Goal: Check status: Check status

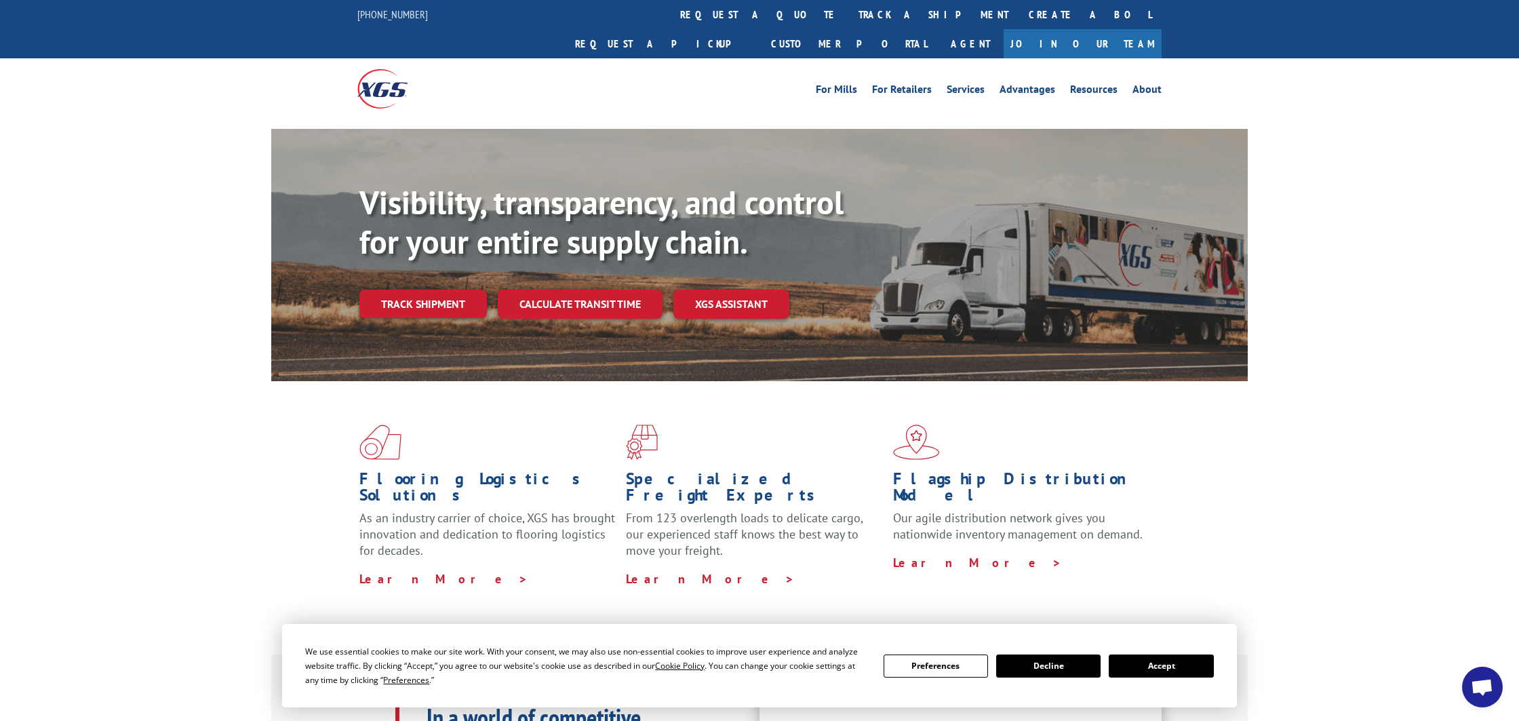
click at [440, 292] on div "Visibility, transparency, and control for your entire supply chain. Track shipm…" at bounding box center [803, 277] width 888 height 189
click at [434, 290] on link "Track shipment" at bounding box center [422, 304] width 127 height 28
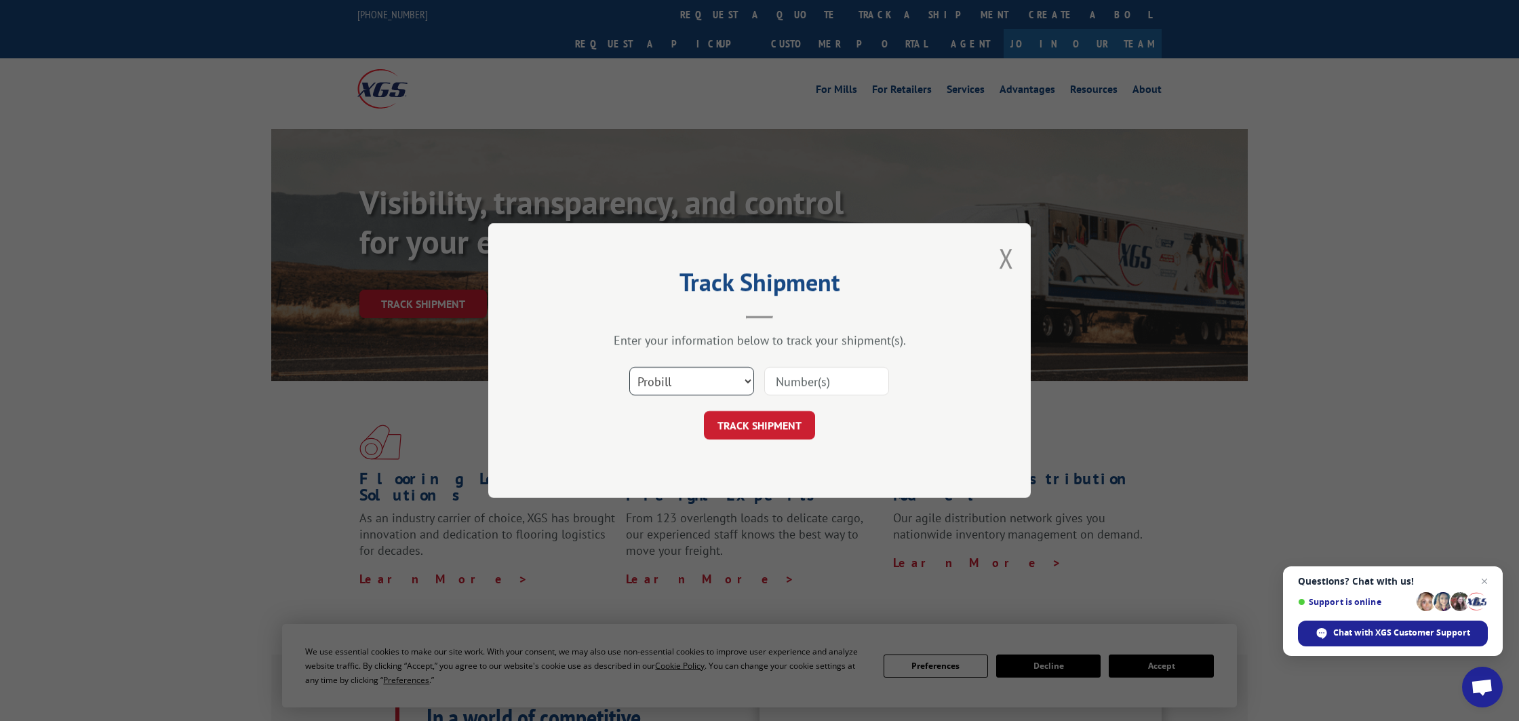
click at [748, 381] on select "Select category... Probill BOL PO" at bounding box center [691, 381] width 125 height 28
select select "bol"
click at [629, 367] on select "Select category... Probill BOL PO" at bounding box center [691, 381] width 125 height 28
click at [785, 380] on input at bounding box center [826, 381] width 125 height 28
type input "3376970"
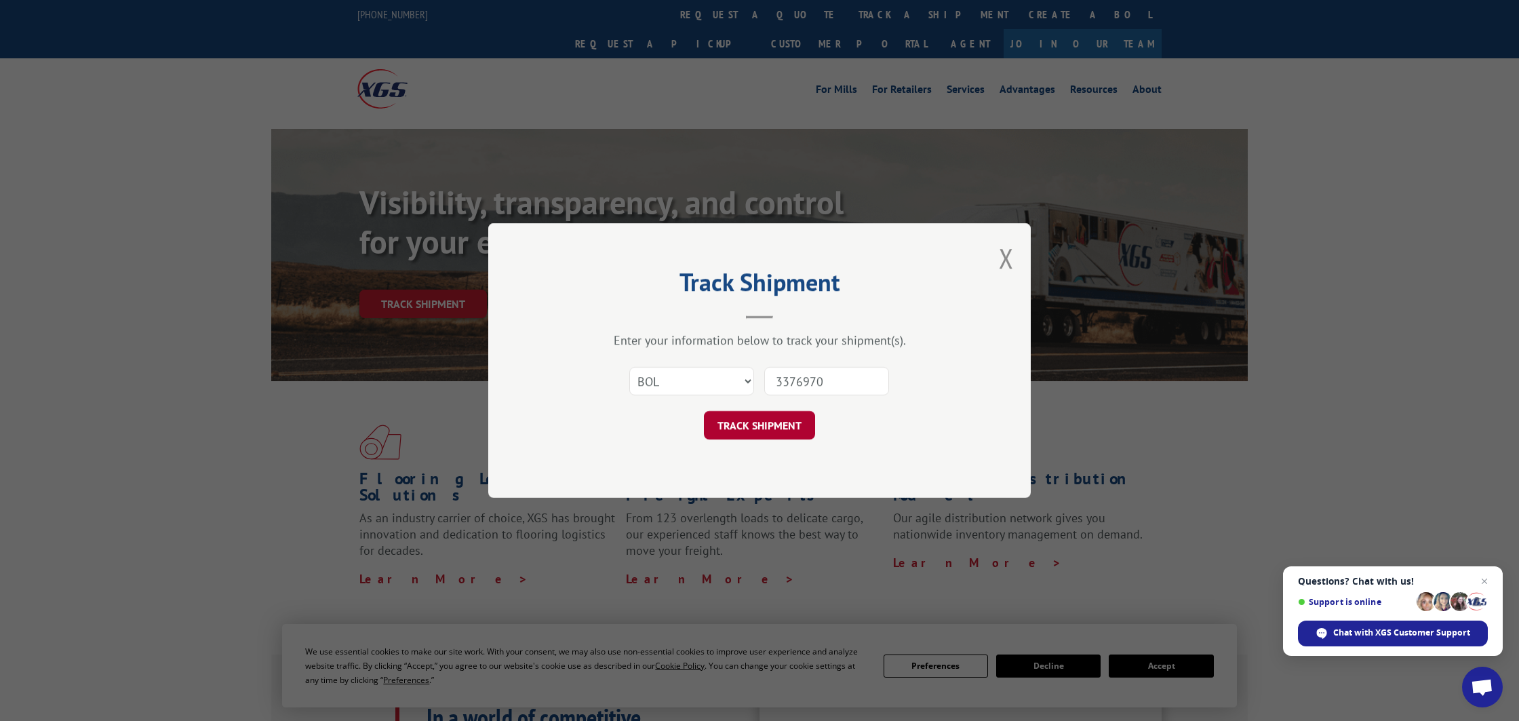
click at [763, 429] on button "TRACK SHIPMENT" at bounding box center [759, 425] width 111 height 28
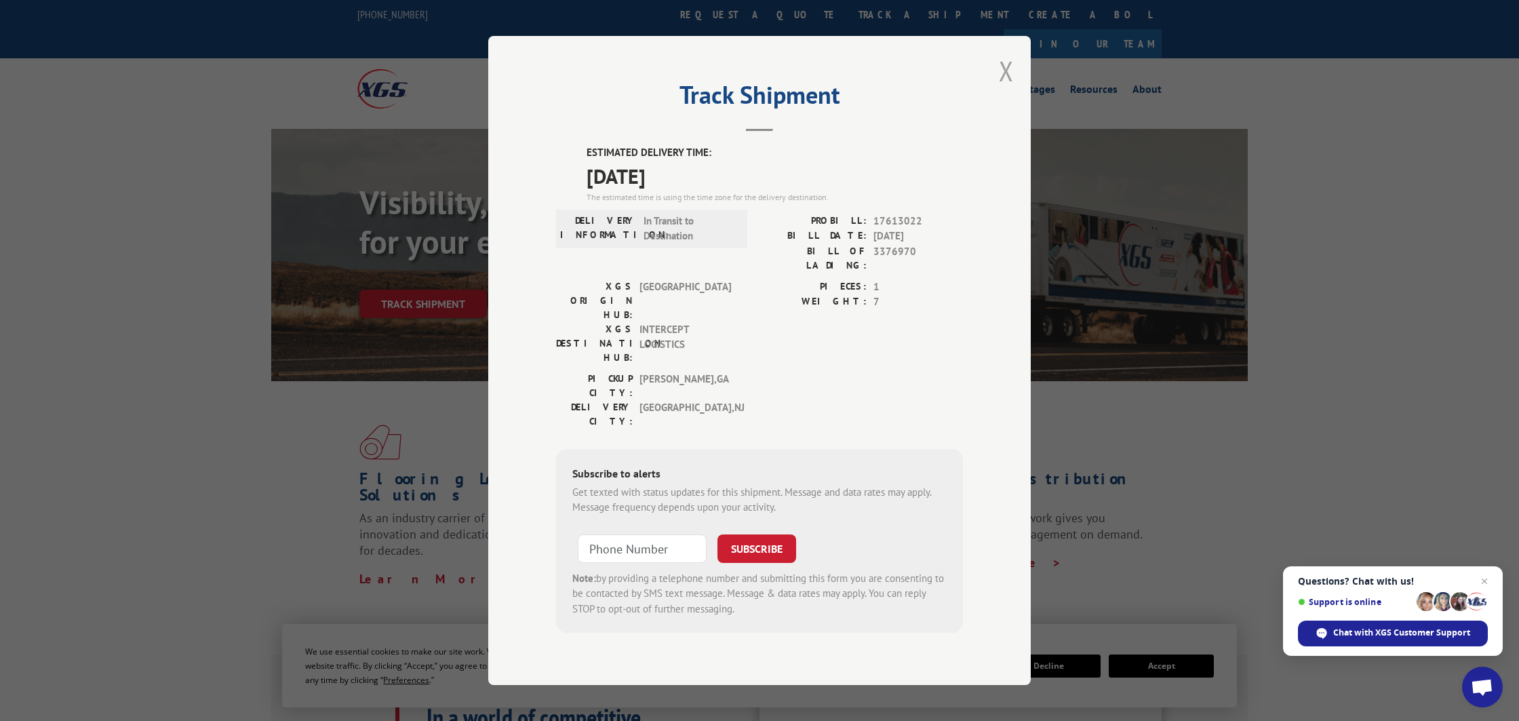
click at [1008, 89] on button "Close modal" at bounding box center [1006, 71] width 15 height 36
